Goal: Task Accomplishment & Management: Complete application form

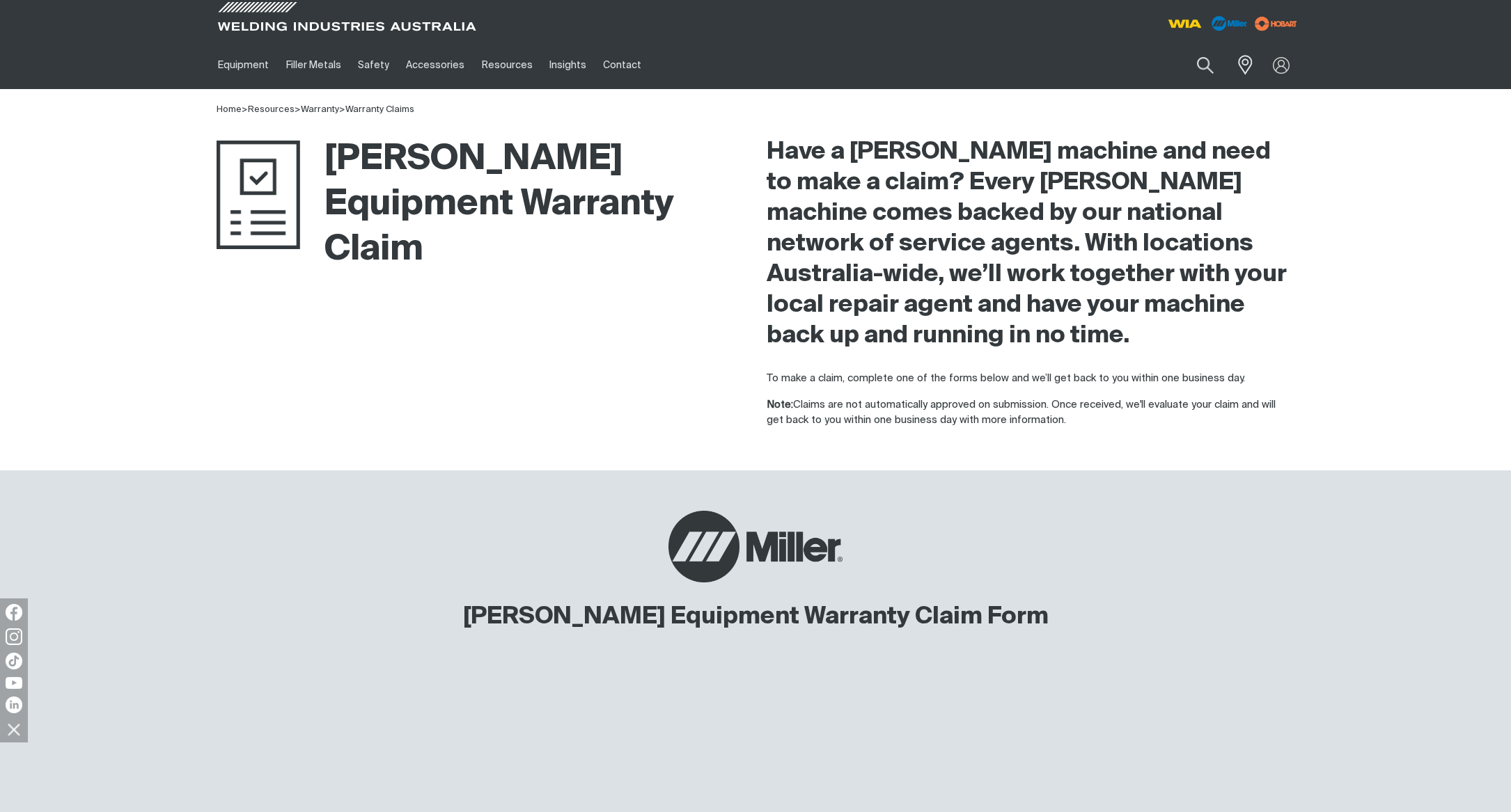
click at [1246, 363] on div "Have a [PERSON_NAME] machine and need to make a claim? Every [PERSON_NAME] mach…" at bounding box center [1030, 283] width 528 height 292
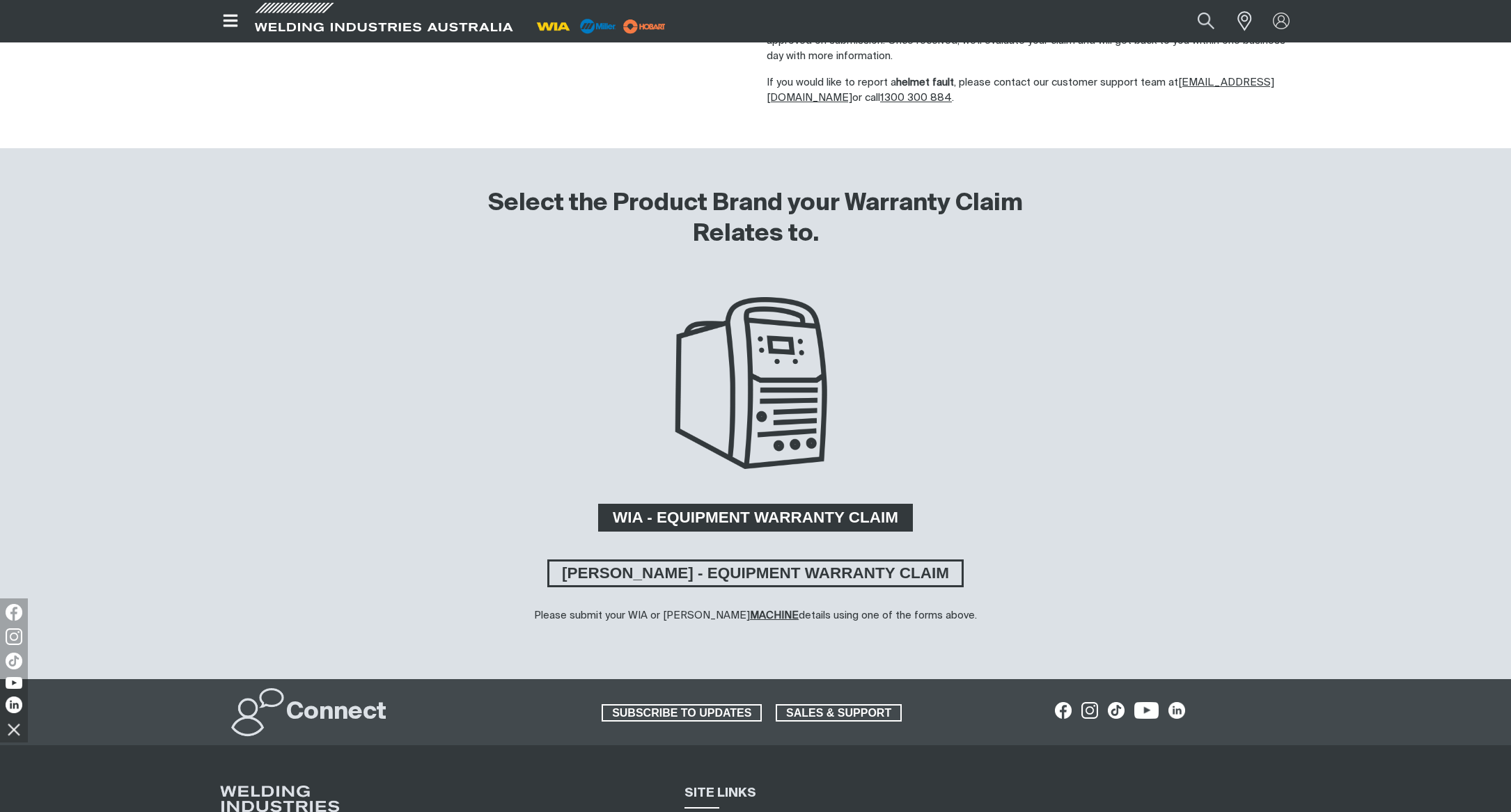
scroll to position [304, 0]
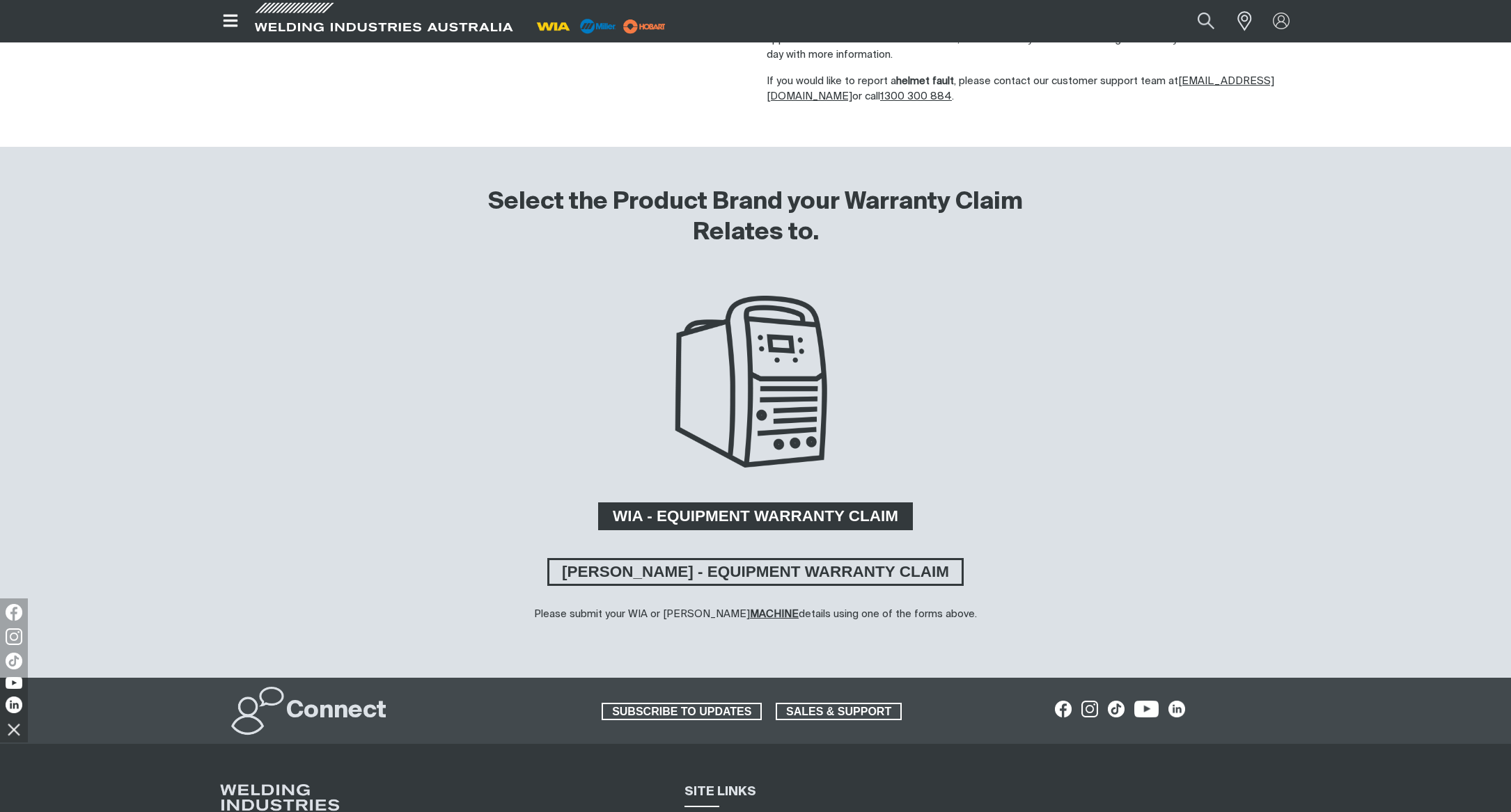
click at [824, 524] on span "WIA - EQUIPMENT WARRANTY CLAIM" at bounding box center [755, 516] width 310 height 28
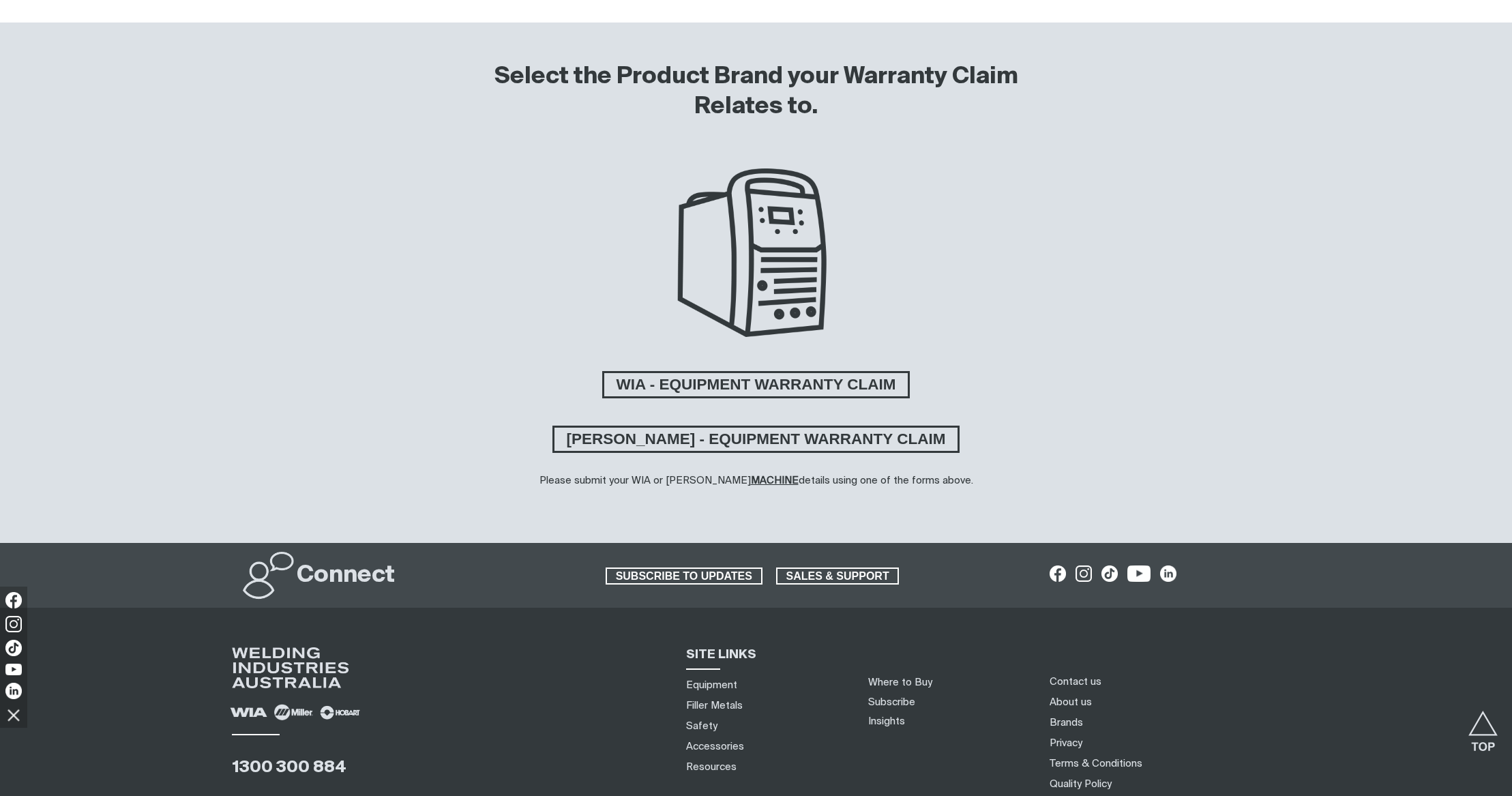
scroll to position [471, 0]
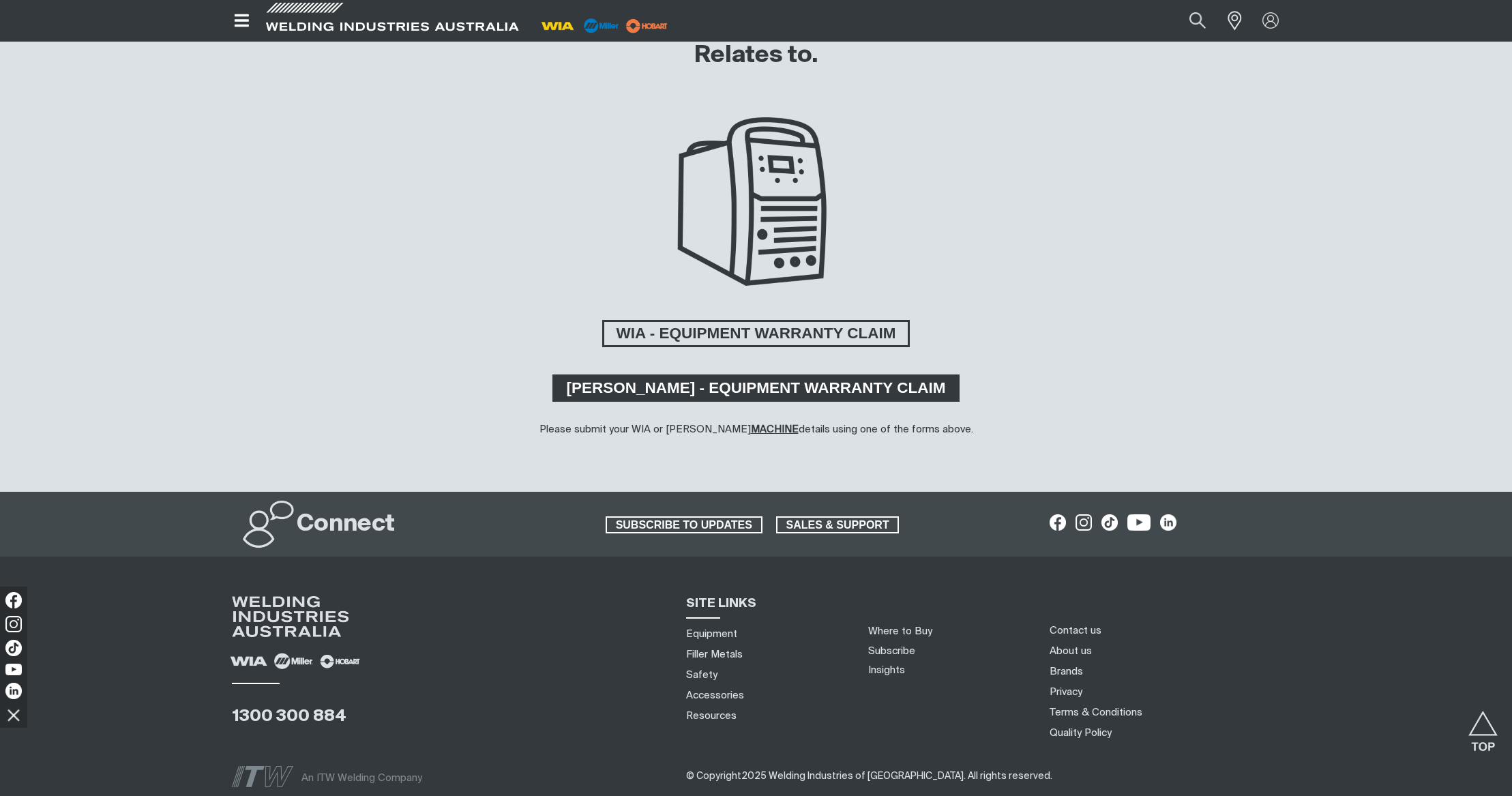
click at [749, 395] on span "[PERSON_NAME] - EQUIPMENT WARRANTY CLAIM" at bounding box center [756, 388] width 403 height 28
